Goal: Find specific page/section: Find specific page/section

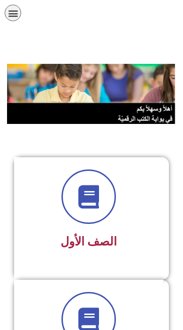
scroll to position [31, 0]
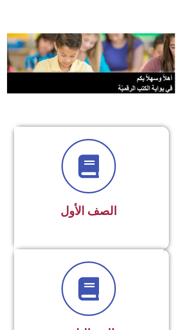
click at [127, 201] on div "الصف الأول" at bounding box center [88, 212] width 125 height 23
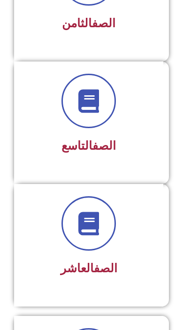
scroll to position [1234, 0]
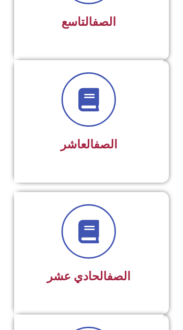
click at [125, 136] on div "الصف العاشر" at bounding box center [88, 145] width 125 height 23
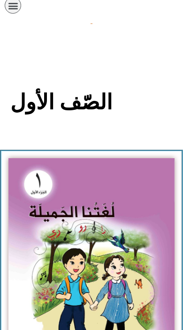
scroll to position [10, 0]
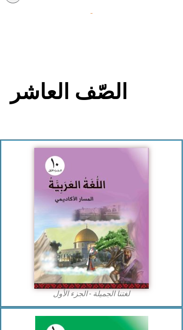
scroll to position [20, 0]
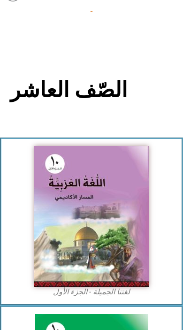
click at [116, 233] on img at bounding box center [91, 216] width 115 height 141
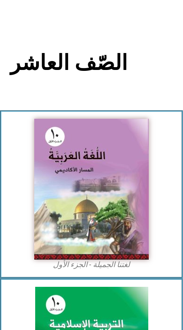
scroll to position [48, 0]
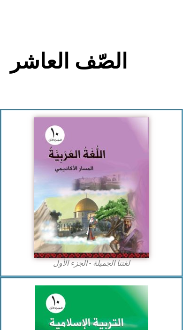
click at [117, 219] on img at bounding box center [91, 187] width 115 height 141
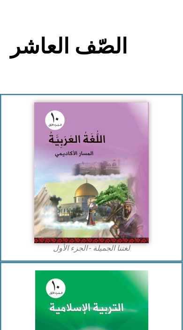
scroll to position [62, 0]
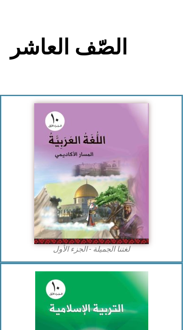
click at [119, 221] on img at bounding box center [91, 173] width 115 height 141
click at [129, 225] on img at bounding box center [91, 173] width 115 height 141
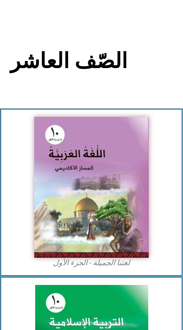
click at [120, 234] on img at bounding box center [91, 187] width 115 height 141
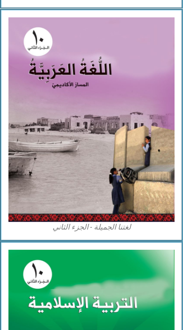
scroll to position [1178, 0]
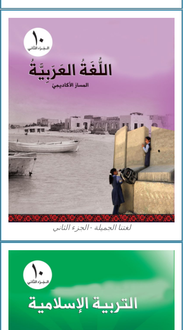
click at [143, 185] on img at bounding box center [91, 120] width 166 height 205
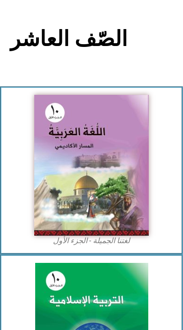
scroll to position [0, 0]
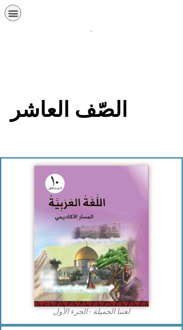
click at [110, 243] on img at bounding box center [91, 236] width 115 height 141
click at [14, 13] on icon "כפתור פתיחת תפריט" at bounding box center [13, 13] width 10 height 10
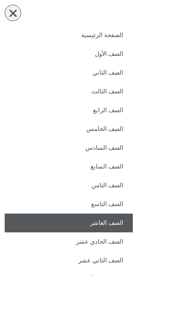
click at [114, 222] on link "الصف العاشر" at bounding box center [69, 223] width 128 height 19
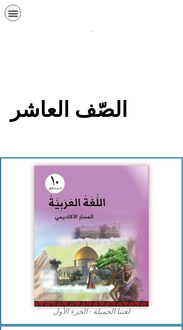
click at [106, 246] on img at bounding box center [91, 236] width 115 height 141
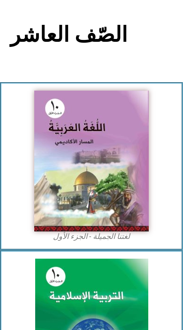
scroll to position [78, 0]
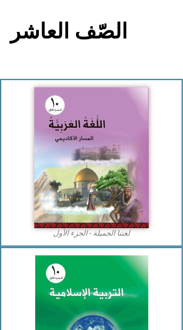
click at [99, 239] on div "لغتنا الجميلة - الجزء الأول​" at bounding box center [91, 163] width 183 height 168
click at [96, 228] on img at bounding box center [91, 157] width 115 height 141
click at [125, 212] on img at bounding box center [91, 157] width 115 height 141
click at [170, 202] on figure "لغتنا الجميلة - الجزء الأول​" at bounding box center [91, 162] width 166 height 151
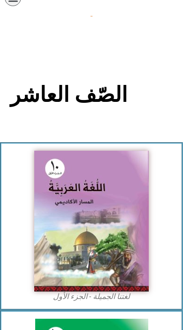
scroll to position [0, 0]
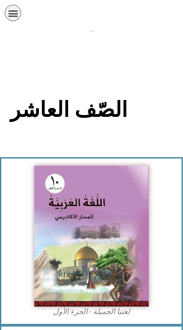
click at [105, 230] on img at bounding box center [91, 236] width 115 height 141
click at [106, 230] on img at bounding box center [91, 236] width 115 height 141
click at [107, 229] on img at bounding box center [91, 236] width 115 height 141
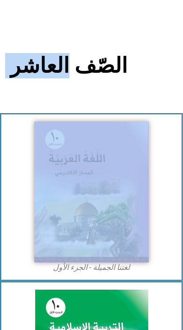
scroll to position [45, 0]
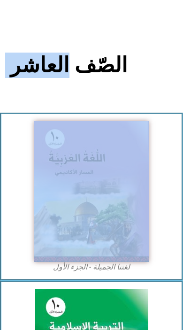
click at [101, 272] on figcaption "لغتنا الجميلة - الجزء الأول​" at bounding box center [91, 267] width 166 height 10
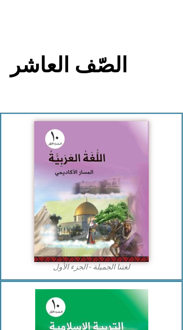
scroll to position [55, 0]
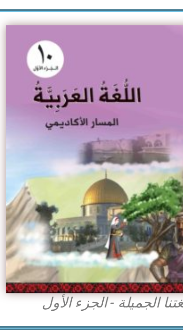
click at [56, 252] on figcaption "لغتنا الجميلة - الجزء الأول​" at bounding box center [91, 257] width 166 height 10
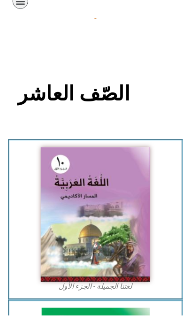
scroll to position [47, 0]
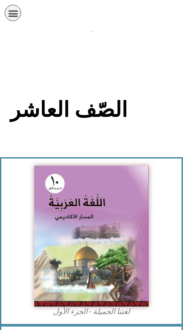
scroll to position [47, 0]
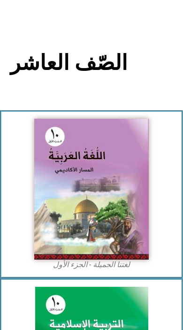
click at [103, 208] on img at bounding box center [91, 189] width 115 height 141
click at [114, 203] on img at bounding box center [91, 189] width 115 height 141
click at [111, 204] on img at bounding box center [91, 189] width 115 height 141
click at [113, 200] on img at bounding box center [91, 189] width 115 height 141
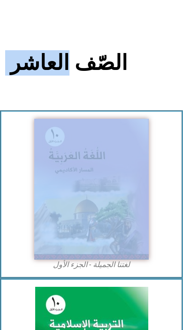
click at [160, 172] on figure "لغتنا الجميلة - الجزء الأول​" at bounding box center [91, 194] width 166 height 151
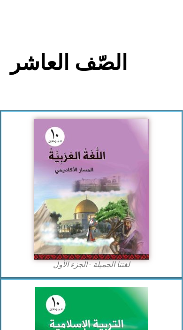
click at [109, 190] on img at bounding box center [91, 189] width 115 height 141
click at [106, 204] on img at bounding box center [91, 189] width 115 height 141
click at [164, 187] on figure "لغتنا الجميلة - الجزء الأول​" at bounding box center [91, 194] width 166 height 151
click at [127, 194] on img at bounding box center [91, 189] width 115 height 141
click at [165, 184] on figure "لغتنا الجميلة - الجزء الأول​" at bounding box center [91, 194] width 166 height 151
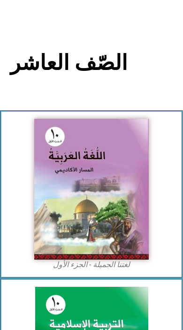
click at [123, 192] on img at bounding box center [91, 189] width 115 height 141
click at [135, 190] on img at bounding box center [91, 189] width 115 height 141
click at [166, 187] on figure "لغتنا الجميلة - الجزء الأول​" at bounding box center [91, 194] width 166 height 151
click at [165, 185] on figure "لغتنا الجميلة - الجزء الأول​" at bounding box center [91, 194] width 166 height 151
click at [133, 191] on img at bounding box center [91, 189] width 115 height 141
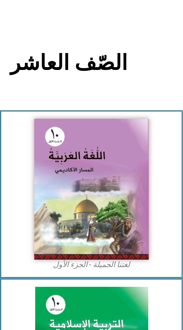
click at [165, 181] on figure "لغتنا الجميلة - الجزء الأول​" at bounding box center [91, 194] width 166 height 151
click at [116, 197] on img at bounding box center [91, 189] width 115 height 141
click at [162, 184] on figure "لغتنا الجميلة - الجزء الأول​" at bounding box center [91, 194] width 166 height 151
click at [137, 187] on img at bounding box center [91, 189] width 115 height 141
click at [135, 189] on img at bounding box center [91, 189] width 115 height 141
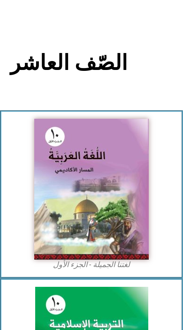
click at [162, 181] on figure "لغتنا الجميلة - الجزء الأول​" at bounding box center [91, 194] width 166 height 151
click at [125, 190] on img at bounding box center [91, 189] width 115 height 141
click at [172, 173] on figure "لغتنا الجميلة - الجزء الأول​" at bounding box center [91, 194] width 166 height 151
click at [114, 178] on img at bounding box center [91, 189] width 115 height 141
click at [169, 164] on figure "لغتنا الجميلة - الجزء الأول​" at bounding box center [91, 194] width 166 height 151
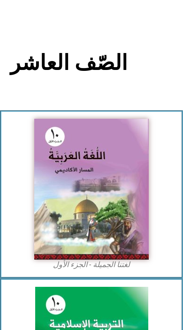
click at [111, 188] on img at bounding box center [91, 189] width 115 height 141
click at [170, 174] on figure "لغتنا الجميلة - الجزء الأول​" at bounding box center [91, 194] width 166 height 151
click at [124, 219] on img at bounding box center [91, 189] width 115 height 141
click at [164, 213] on figure "لغتنا الجميلة - الجزء الأول​" at bounding box center [91, 194] width 166 height 151
click at [46, 223] on img at bounding box center [91, 189] width 115 height 141
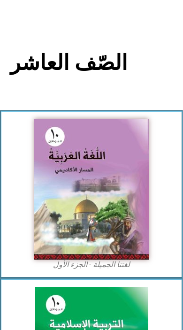
click at [162, 231] on figure "لغتنا الجميلة - الجزء الأول​" at bounding box center [91, 194] width 166 height 151
click at [55, 236] on img at bounding box center [91, 189] width 115 height 141
click at [160, 262] on figcaption "لغتنا الجميلة - الجزء الأول​" at bounding box center [91, 265] width 166 height 10
click at [160, 263] on figcaption "لغتنا الجميلة - الجزء الأول​" at bounding box center [91, 265] width 166 height 10
click at [158, 264] on figcaption "لغتنا الجميلة - الجزء الأول​" at bounding box center [91, 265] width 166 height 10
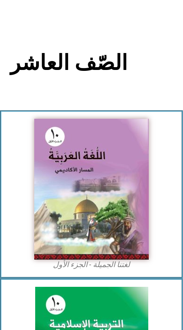
click at [156, 265] on figcaption "لغتنا الجميلة - الجزء الأول​" at bounding box center [91, 265] width 166 height 10
click at [155, 271] on div "لغتنا الجميلة - الجزء الأول​" at bounding box center [91, 194] width 183 height 168
click at [149, 260] on img at bounding box center [91, 189] width 115 height 141
click at [58, 233] on img at bounding box center [91, 189] width 115 height 141
click at [174, 266] on figcaption "لغتنا الجميلة - الجزء الأول​" at bounding box center [91, 265] width 166 height 10
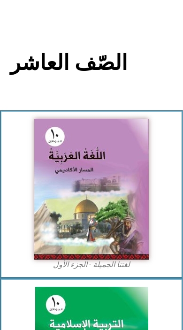
click at [161, 262] on figcaption "لغتنا الجميلة - الجزء الأول​" at bounding box center [91, 265] width 166 height 10
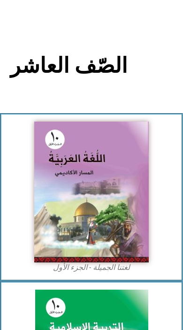
scroll to position [62, 0]
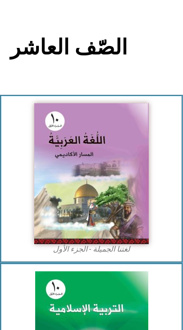
click at [109, 227] on img at bounding box center [91, 173] width 115 height 141
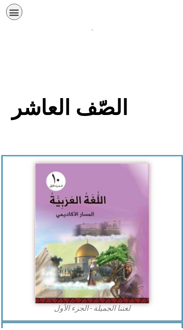
scroll to position [23, 0]
